Goal: Navigation & Orientation: Find specific page/section

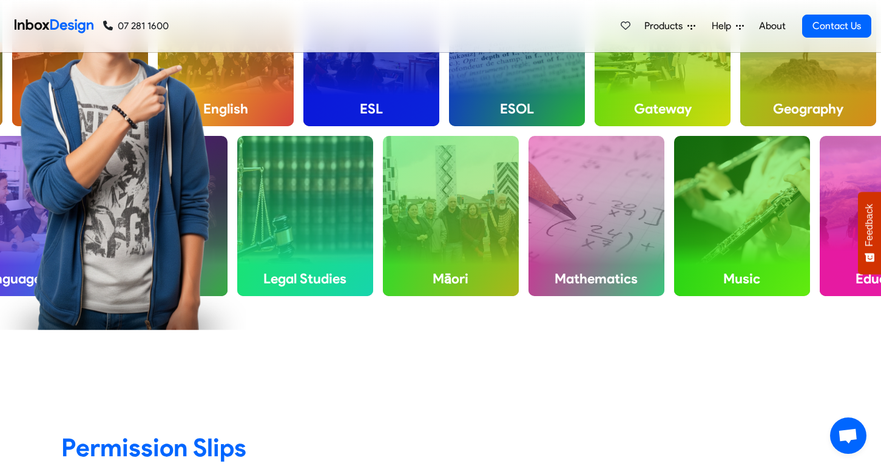
scroll to position [612, 0]
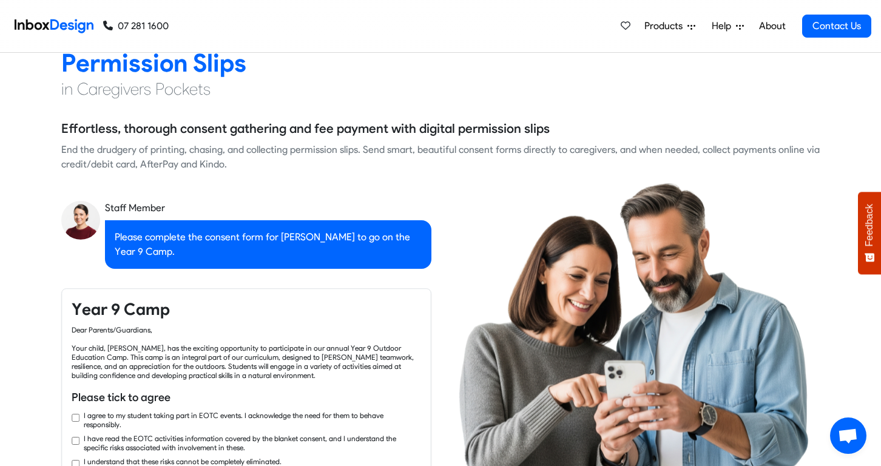
checkbox input "true"
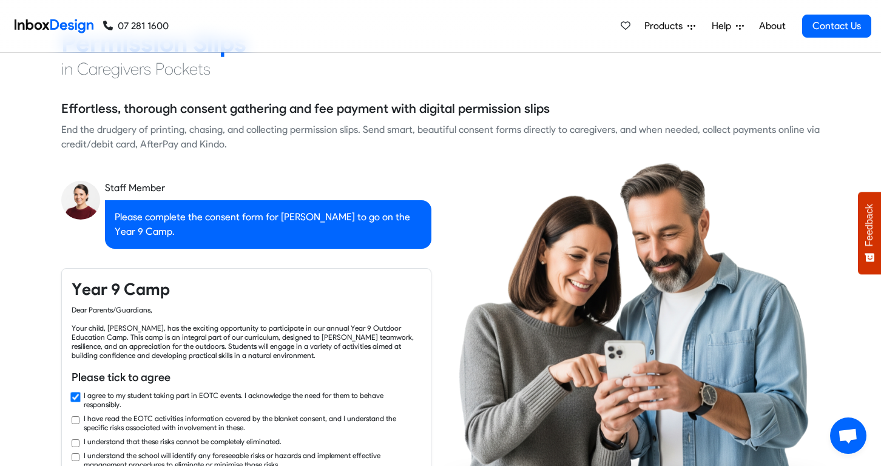
checkbox input "true"
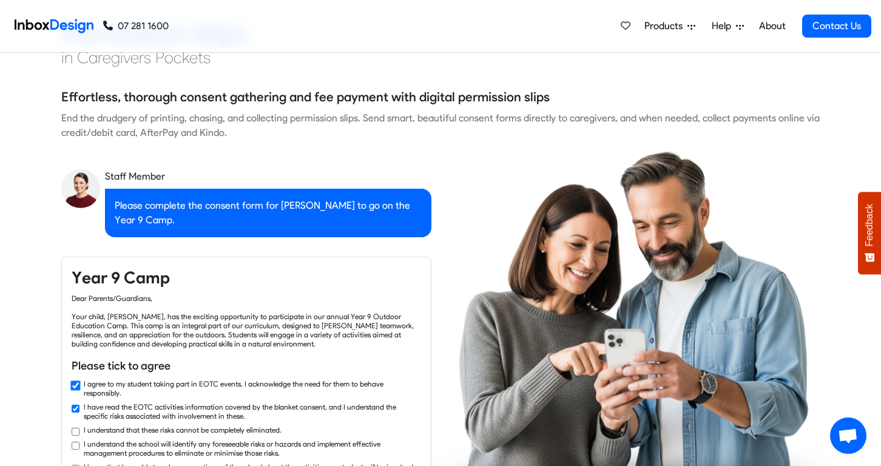
checkbox input "true"
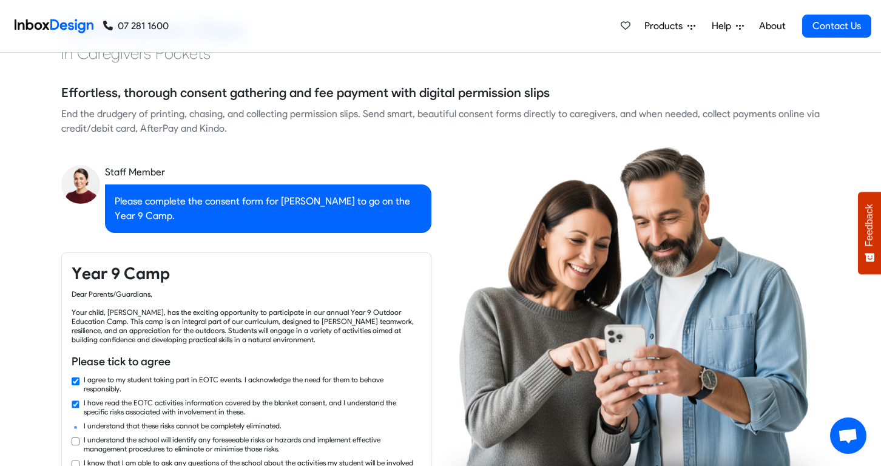
checkbox input "true"
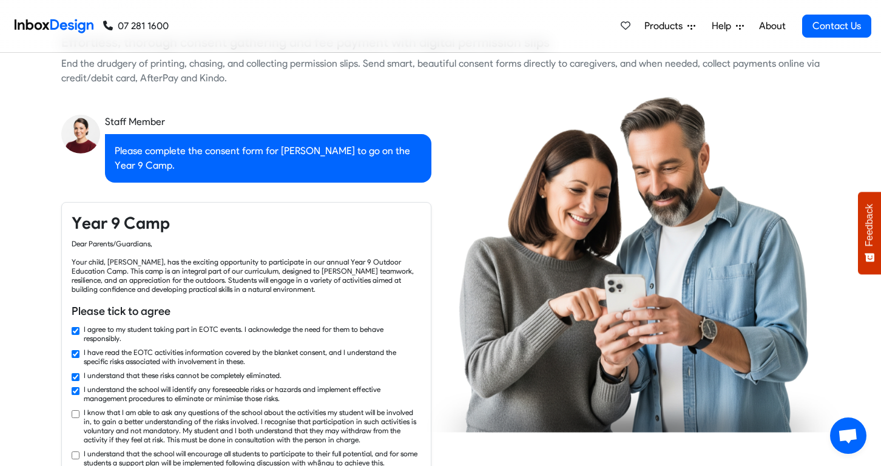
checkbox input "true"
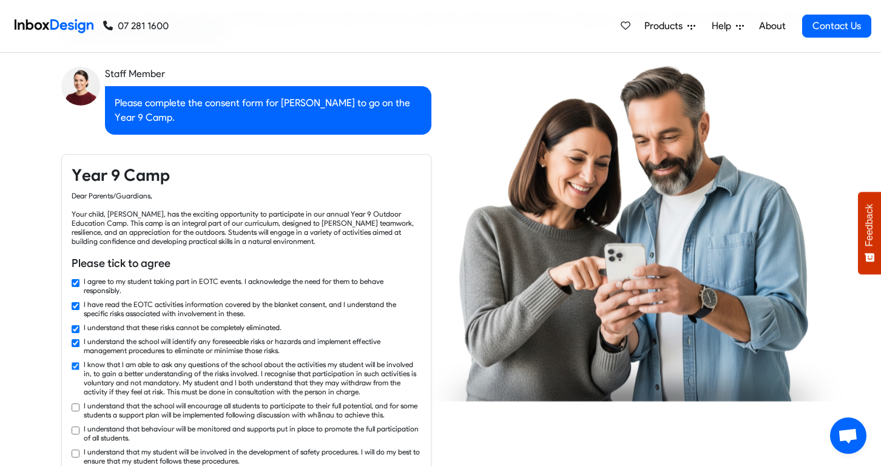
checkbox input "true"
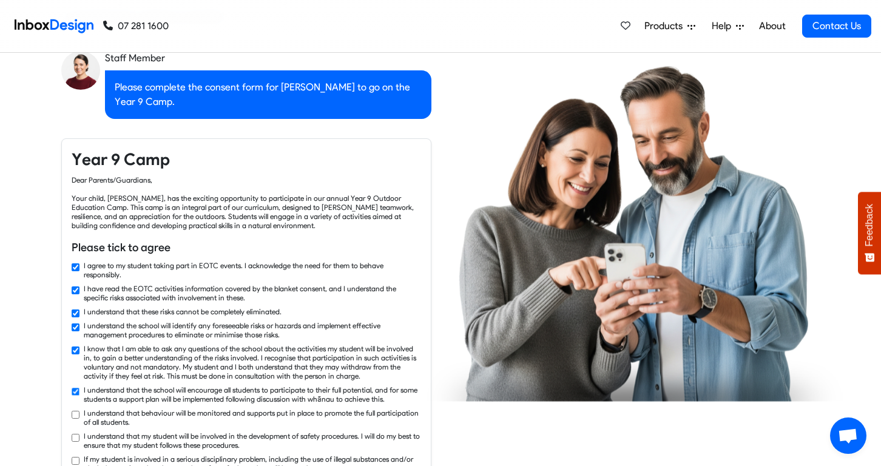
checkbox input "true"
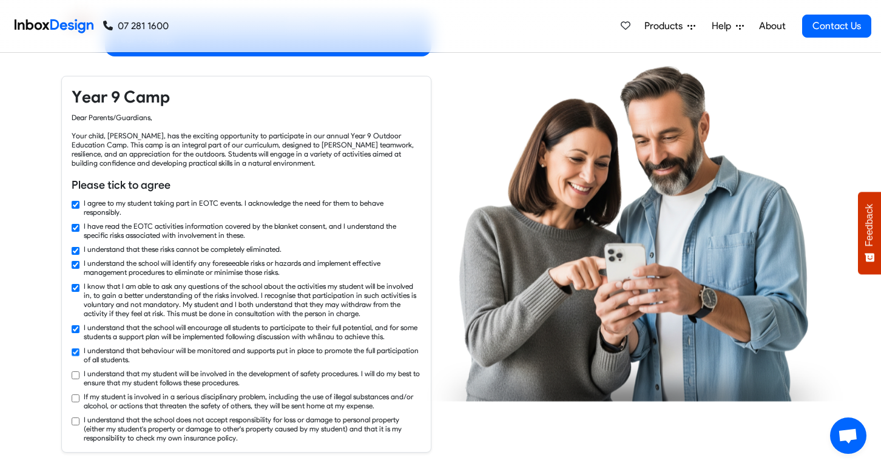
checkbox input "true"
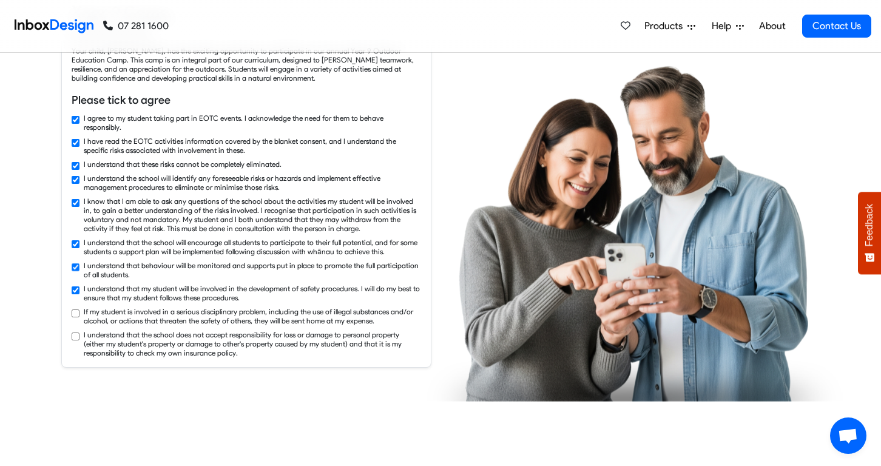
checkbox input "true"
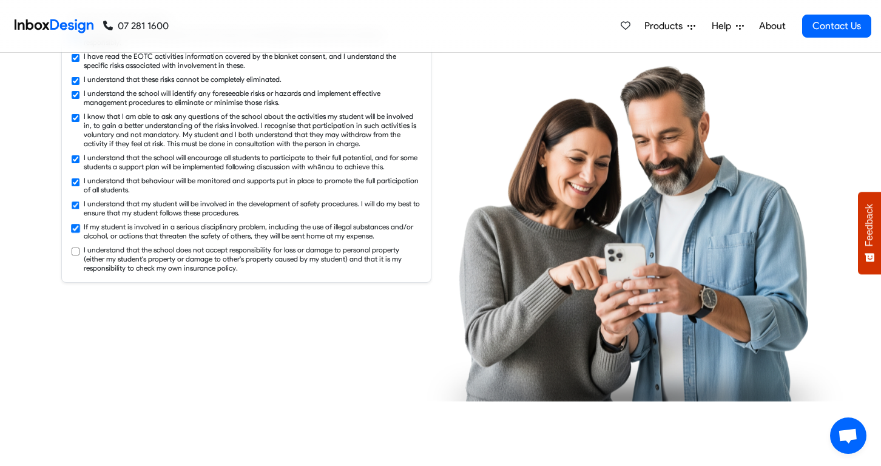
checkbox input "true"
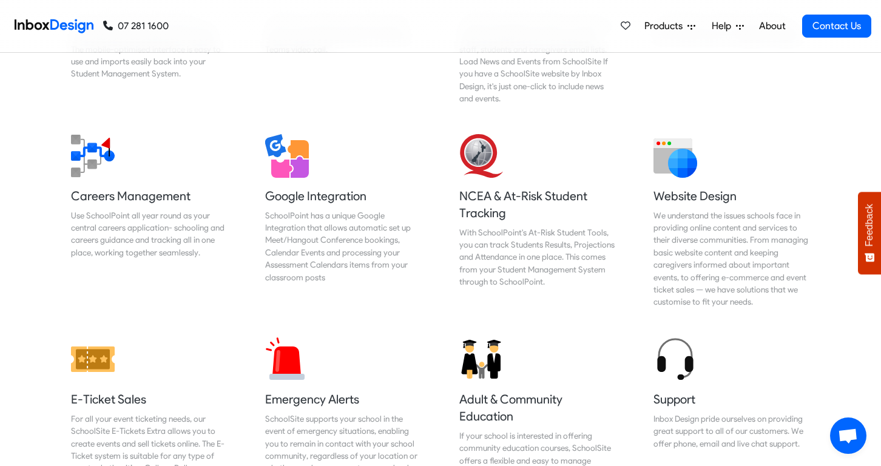
scroll to position [4476, 0]
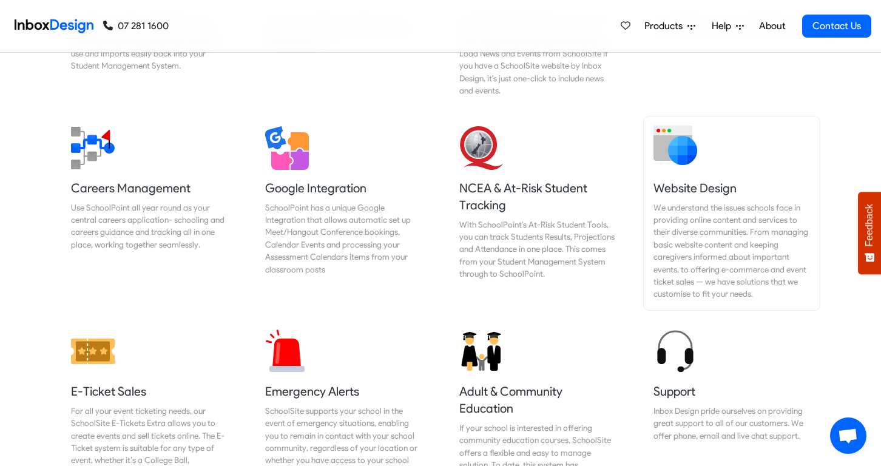
click at [675, 128] on img at bounding box center [675, 143] width 44 height 44
